Goal: Share content: Share content

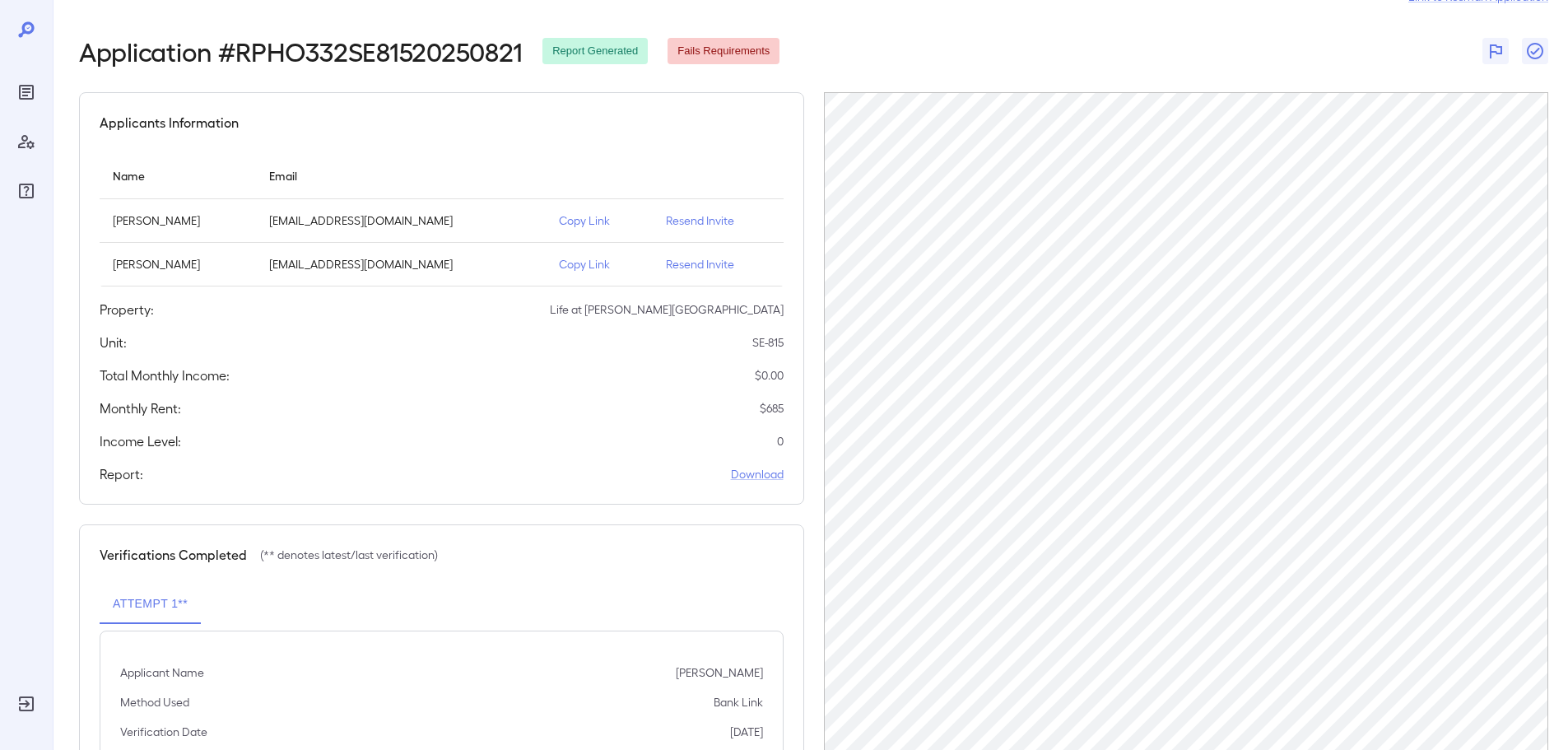
scroll to position [120, 0]
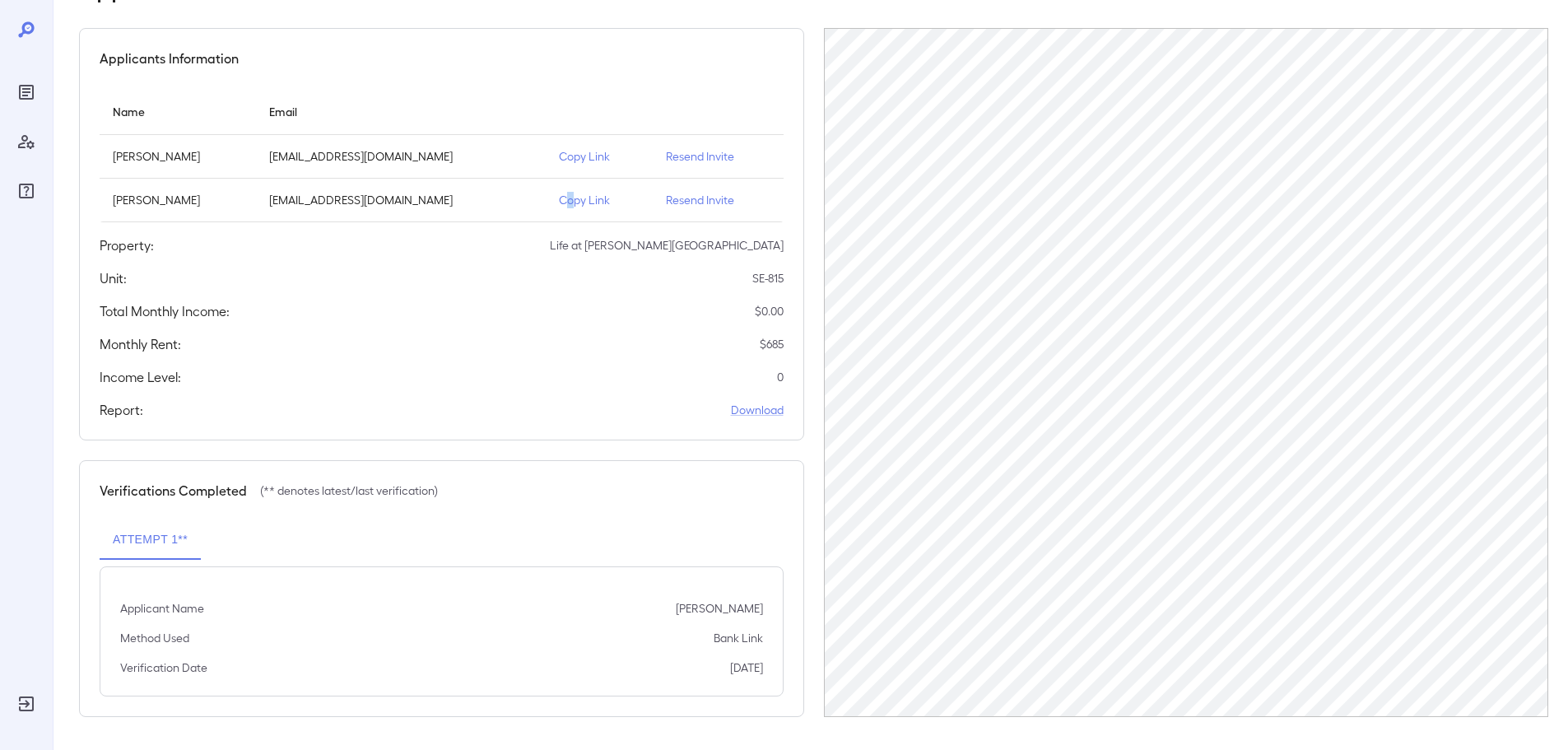
click at [559, 199] on p "Copy Link" at bounding box center [599, 199] width 81 height 16
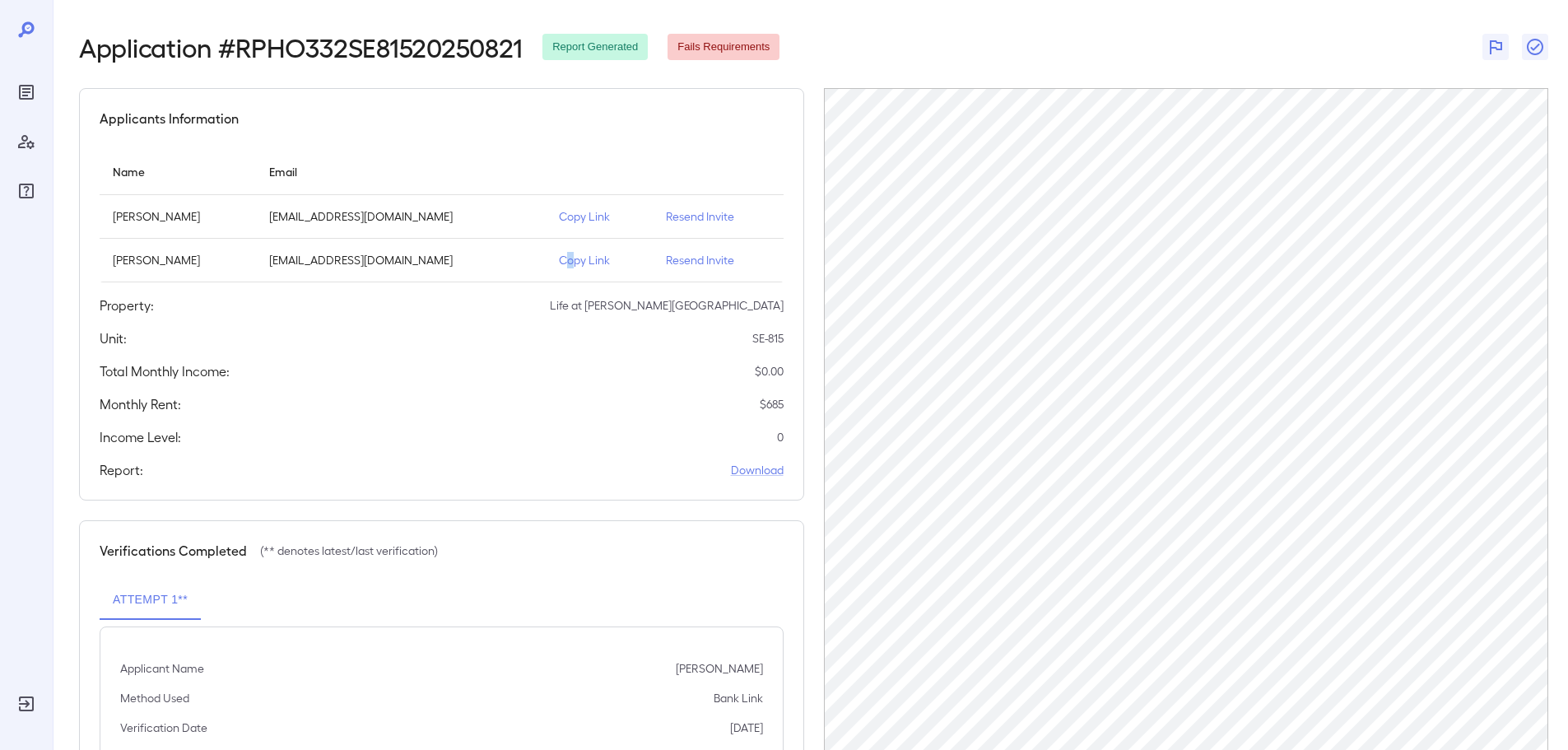
scroll to position [0, 0]
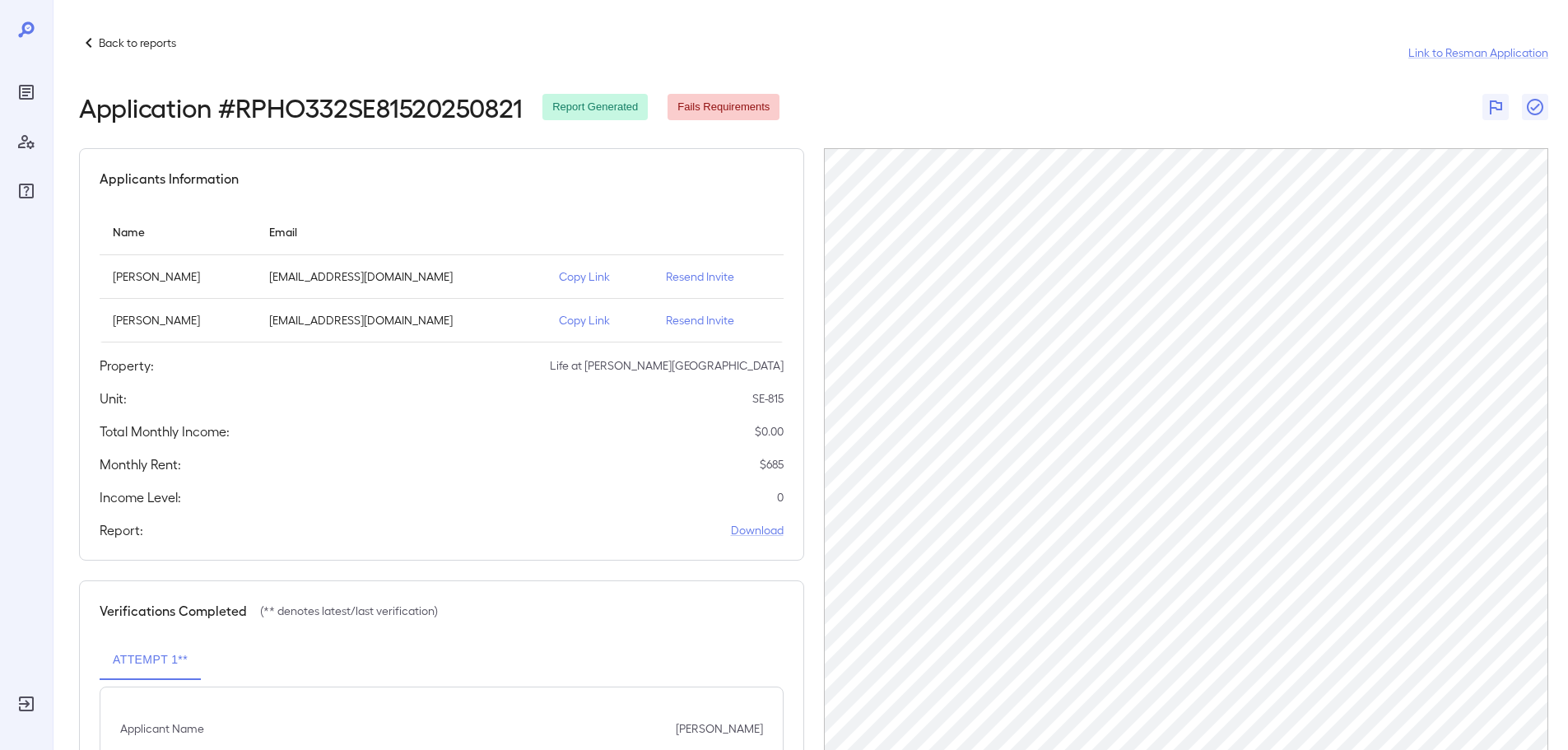
click at [122, 47] on p "Back to reports" at bounding box center [137, 42] width 77 height 16
